Goal: Task Accomplishment & Management: Manage account settings

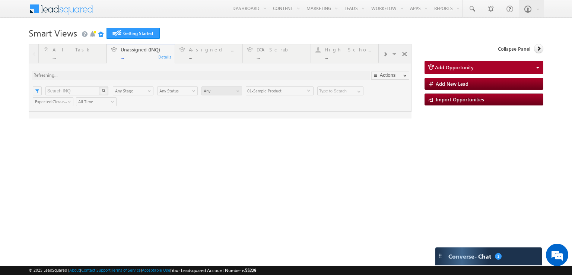
type input "Any Owner"
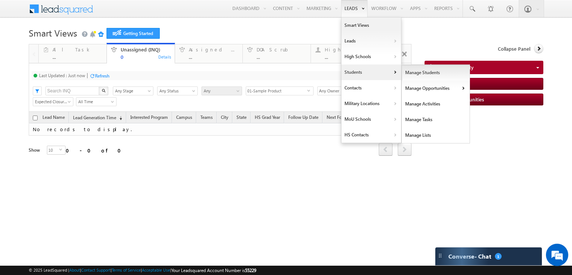
click at [406, 74] on link "Manage Students" at bounding box center [436, 73] width 68 height 16
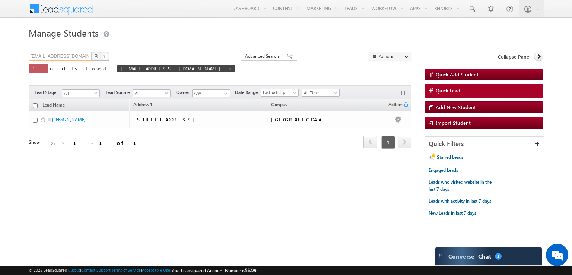
click at [85, 57] on input "[EMAIL_ADDRESS][DOMAIN_NAME]" at bounding box center [61, 56] width 64 height 9
paste input "McMinn002"
type input "[EMAIL_ADDRESS][DOMAIN_NAME]"
click at [95, 56] on img "button" at bounding box center [96, 56] width 4 height 4
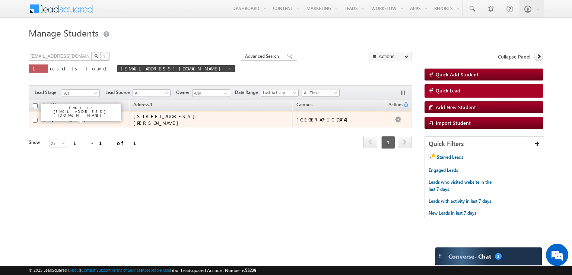
click at [72, 121] on link "[PERSON_NAME]" at bounding box center [69, 120] width 34 height 6
